Goal: Navigation & Orientation: Find specific page/section

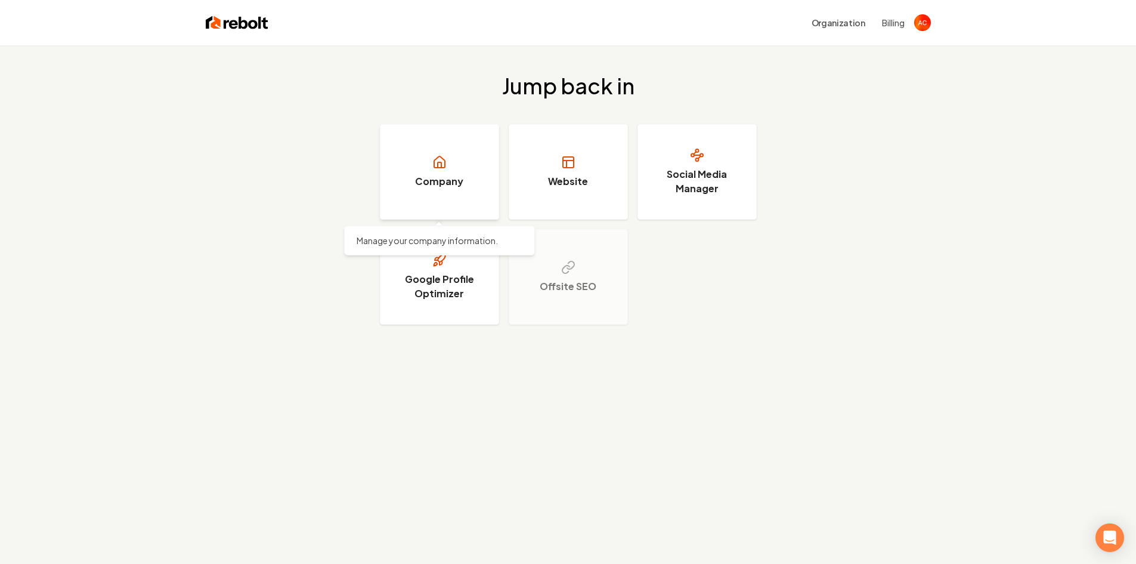
click at [427, 171] on link "Company" at bounding box center [439, 171] width 119 height 95
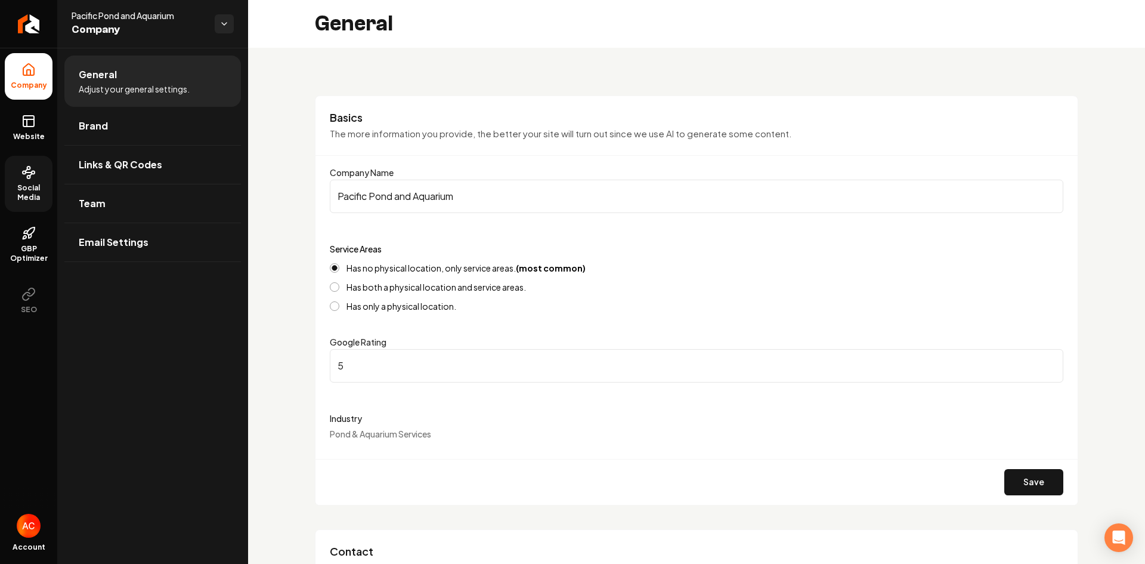
click at [21, 175] on link "Social Media" at bounding box center [29, 184] width 48 height 56
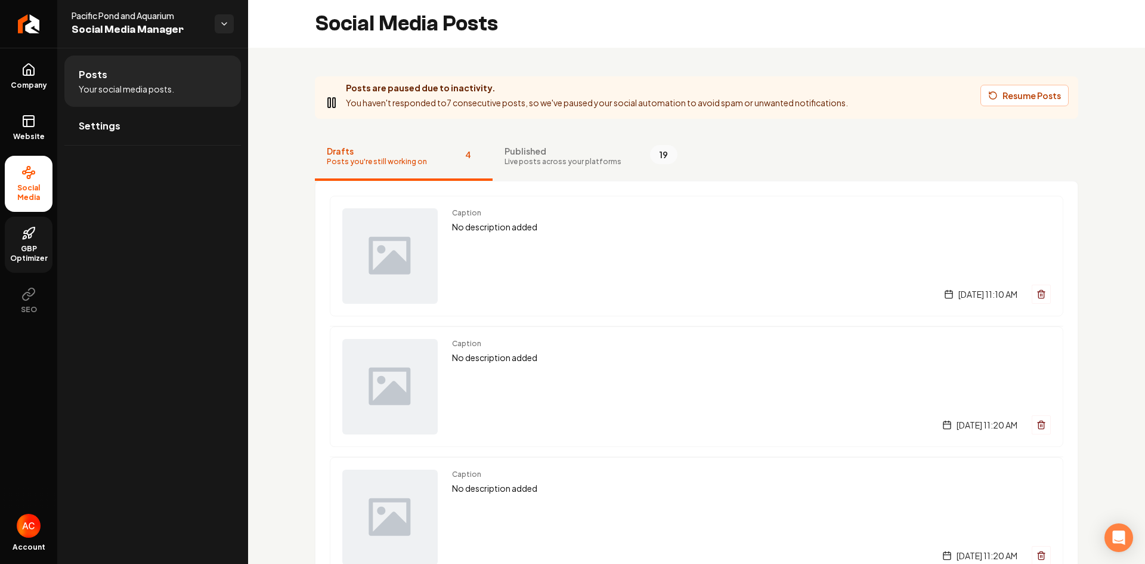
click at [23, 241] on link "GBP Optimizer" at bounding box center [29, 244] width 48 height 56
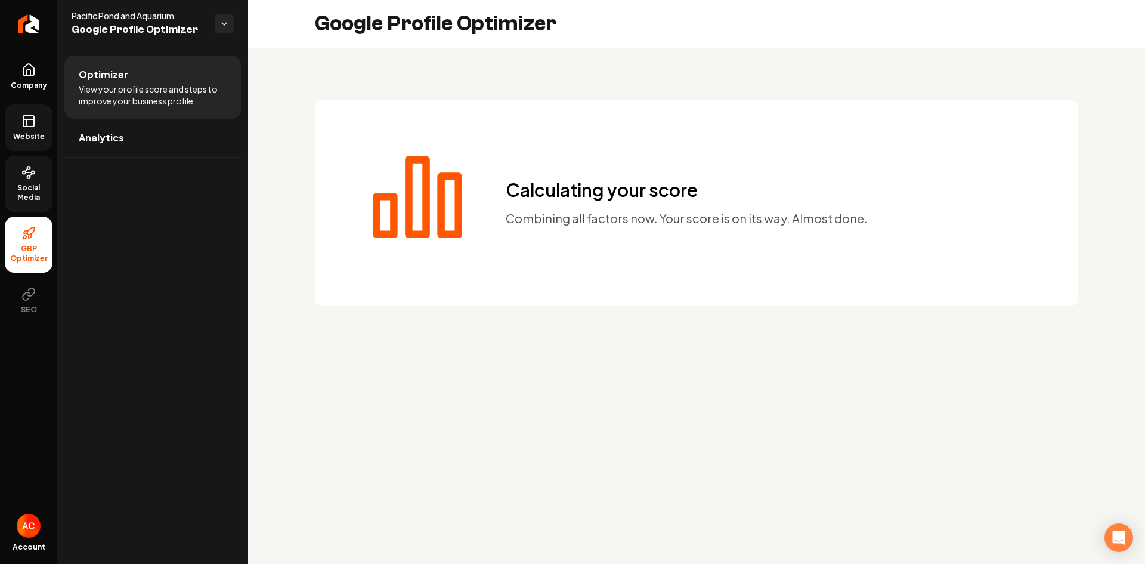
click at [21, 124] on link "Website" at bounding box center [29, 127] width 48 height 47
